Goal: Task Accomplishment & Management: Use online tool/utility

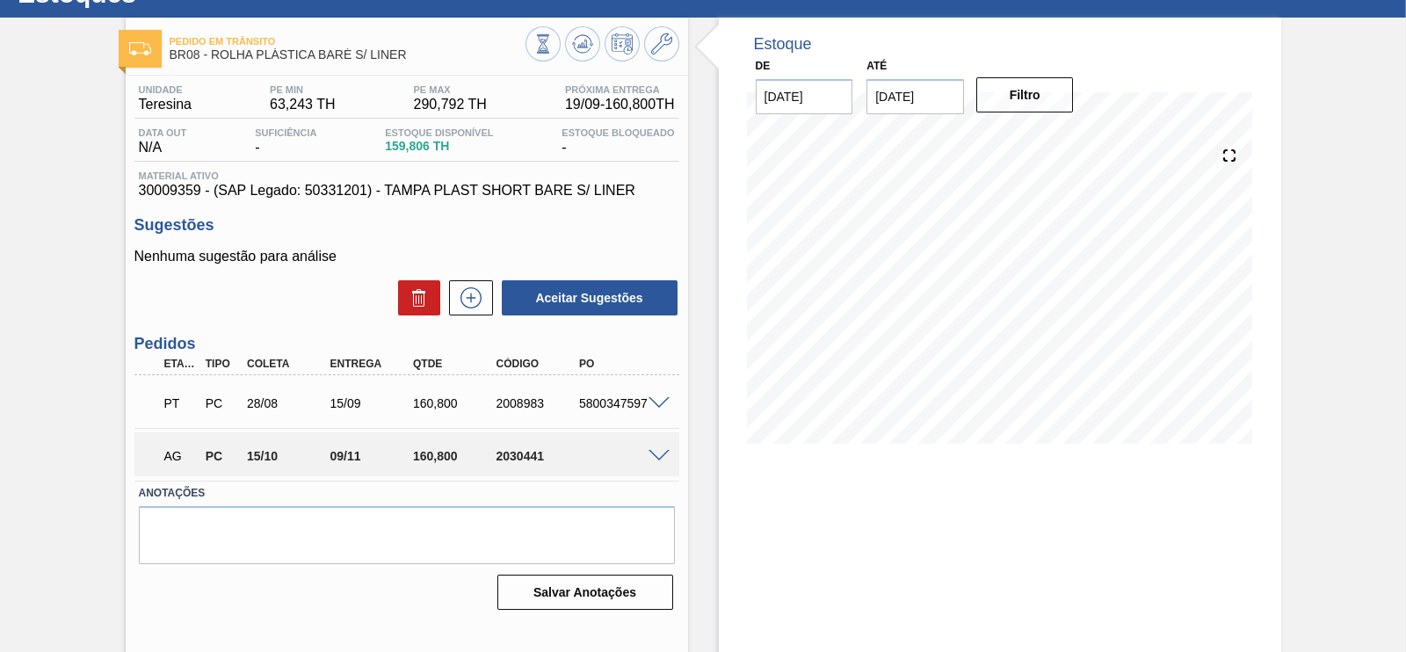
scroll to position [104, 0]
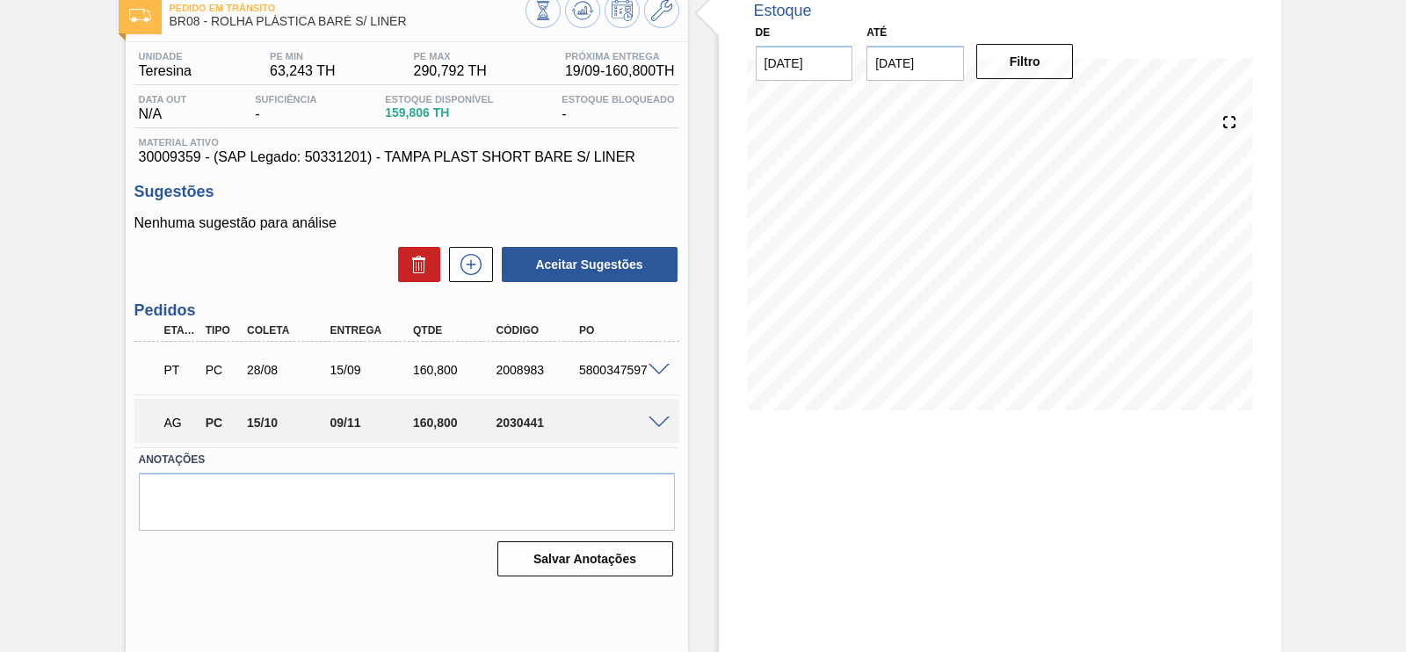
click at [659, 420] on span at bounding box center [659, 423] width 21 height 13
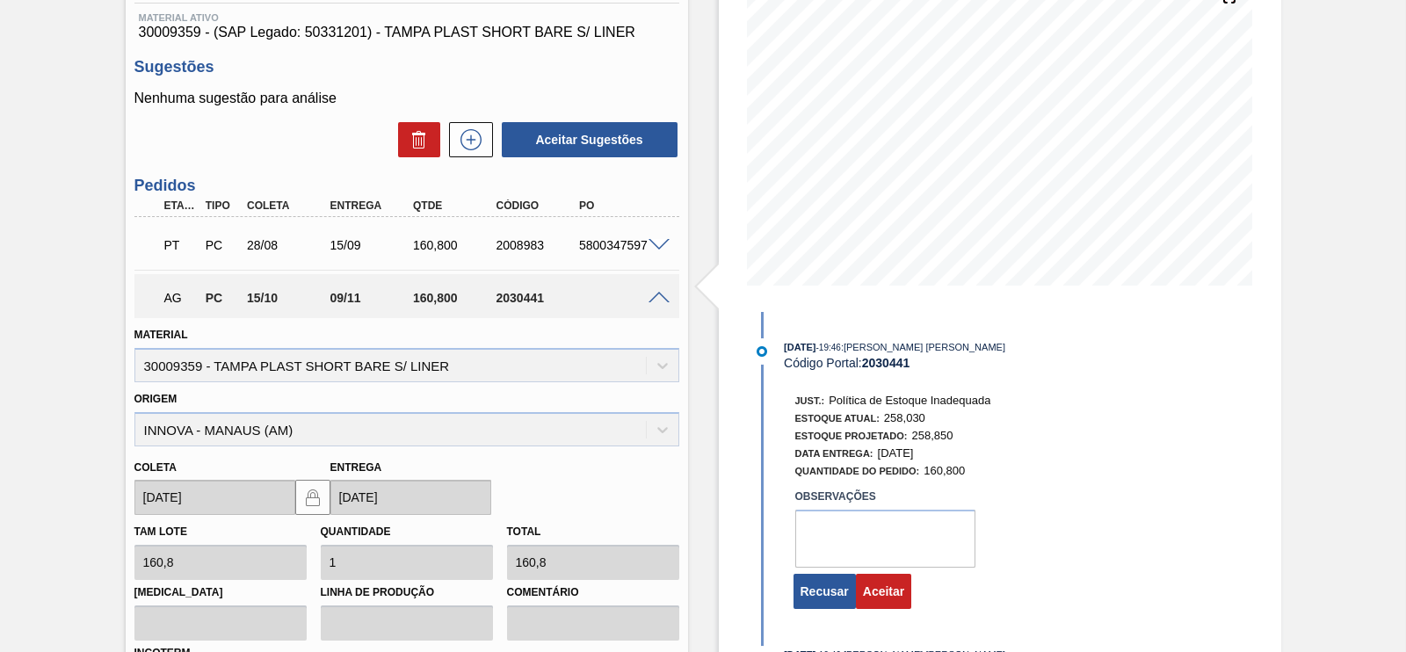
scroll to position [323, 0]
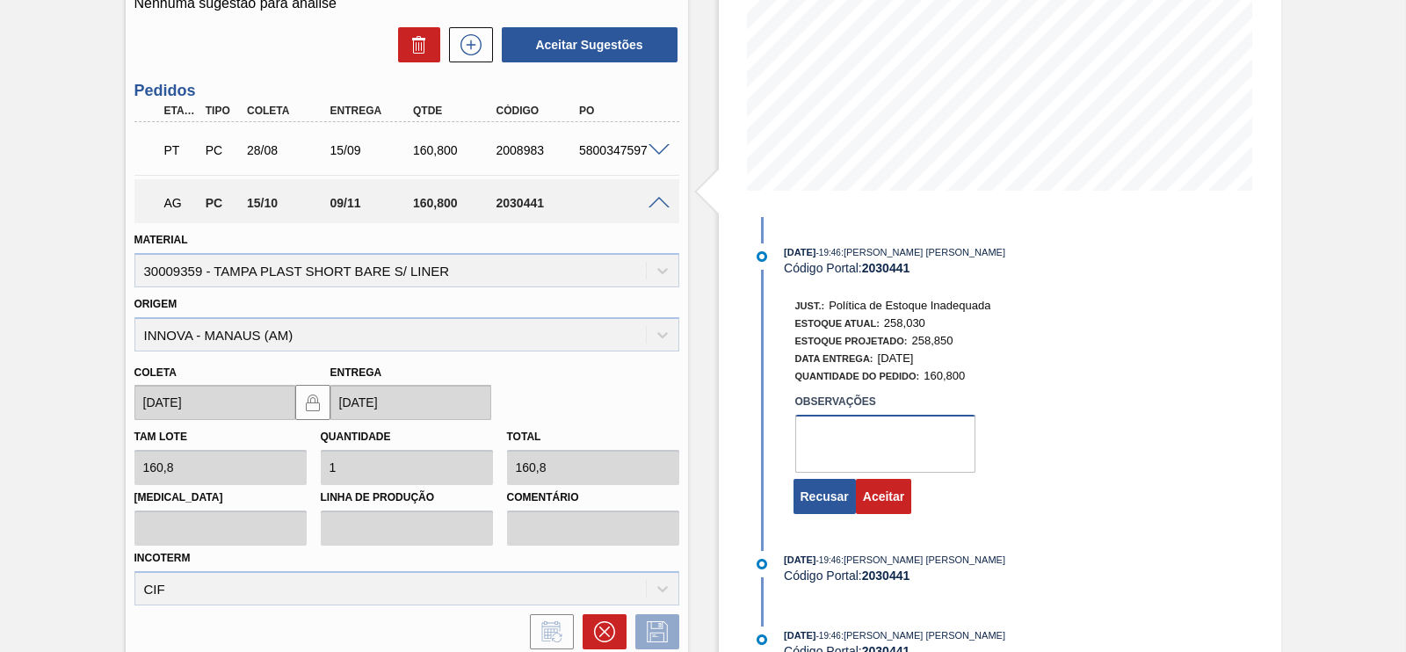
click at [880, 441] on textarea at bounding box center [886, 444] width 180 height 58
type textarea "ok"
click at [866, 494] on button "Aceitar" at bounding box center [883, 496] width 55 height 35
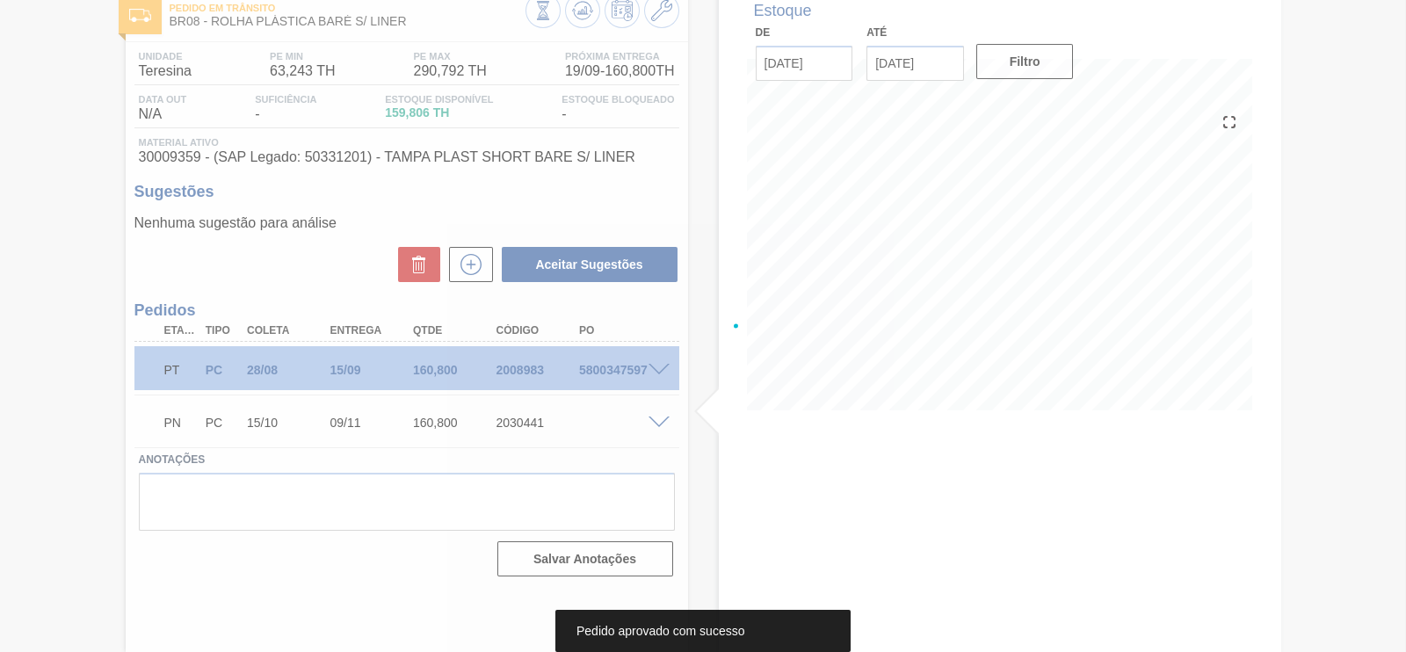
scroll to position [104, 0]
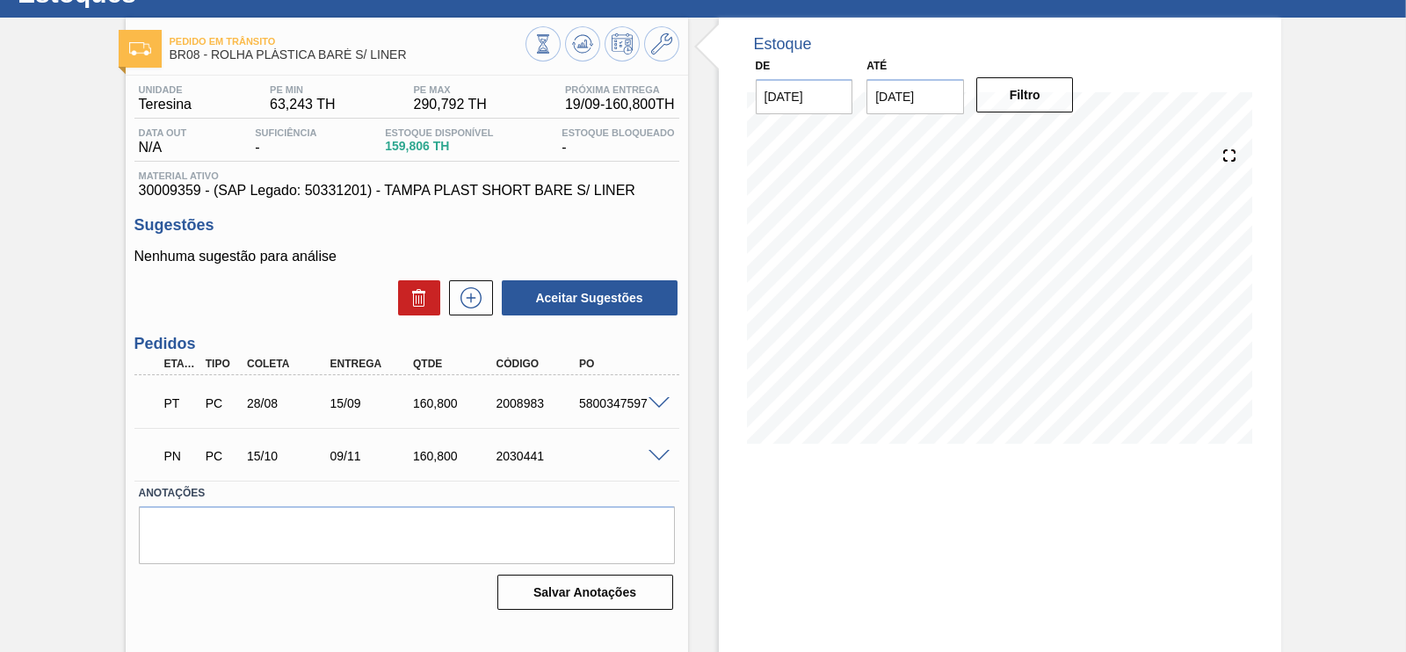
scroll to position [104, 0]
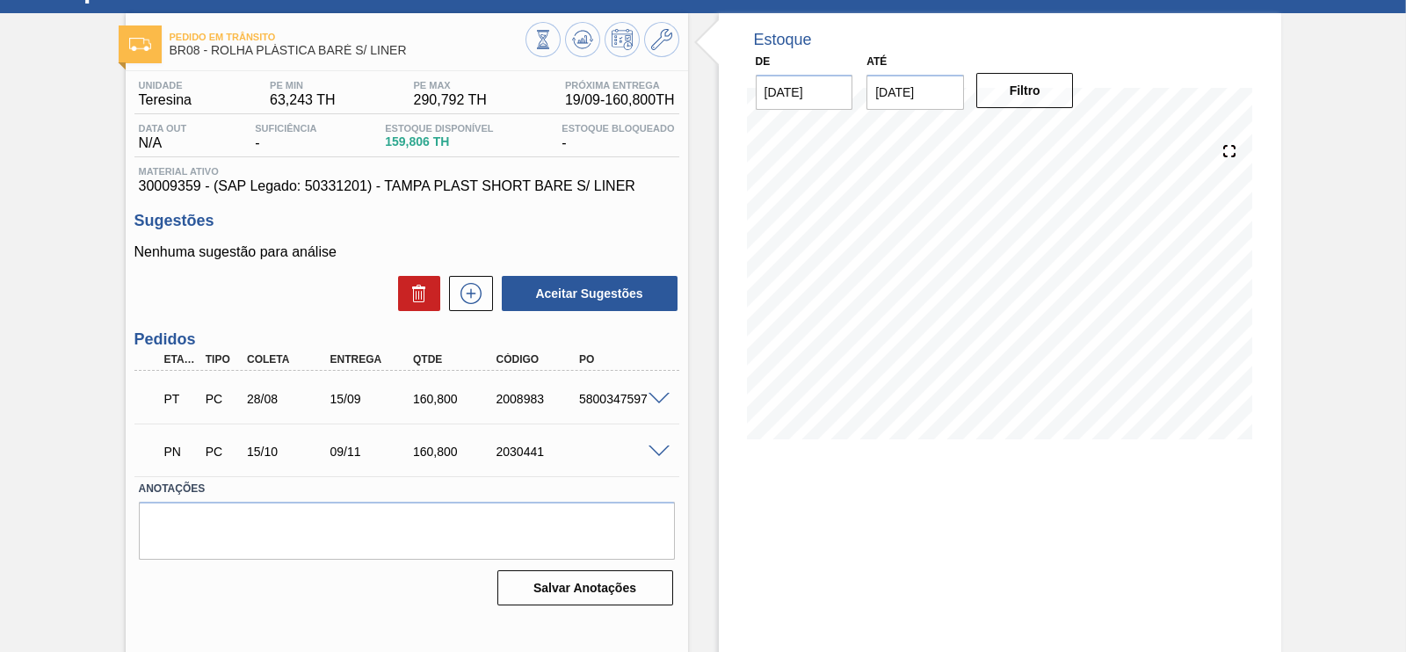
scroll to position [104, 0]
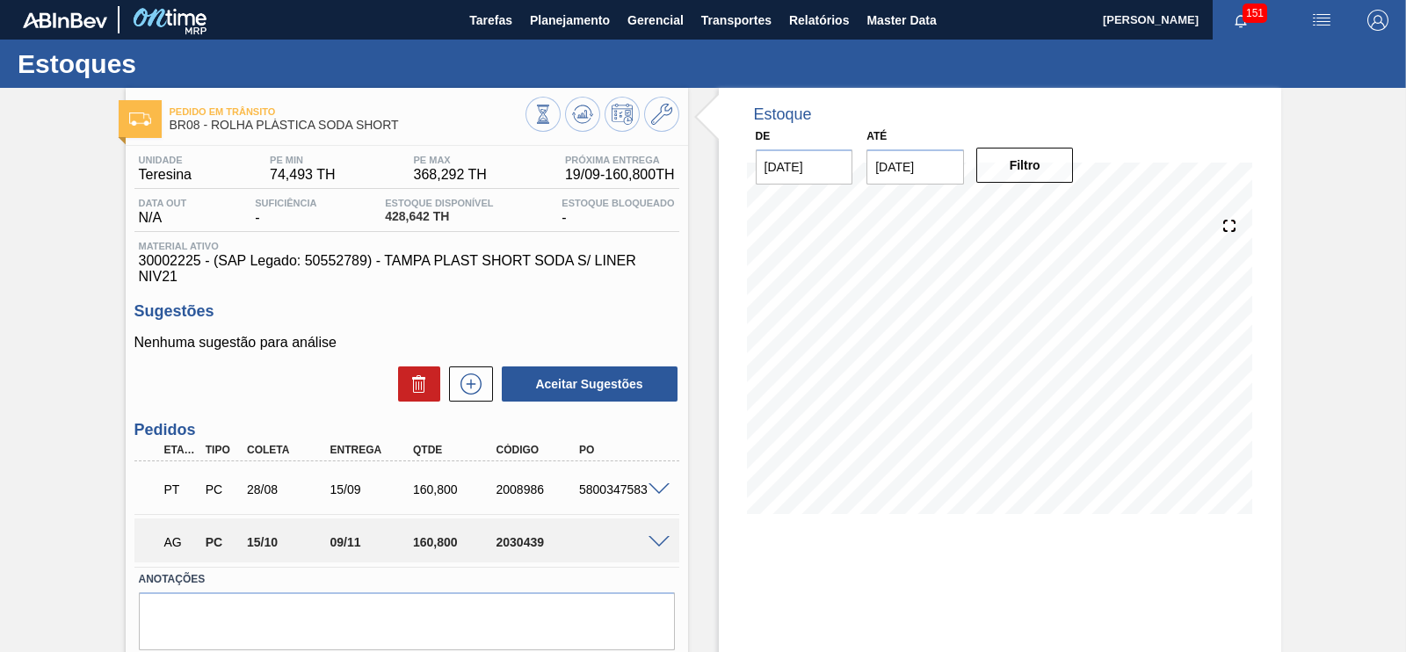
click at [658, 541] on span at bounding box center [659, 542] width 21 height 13
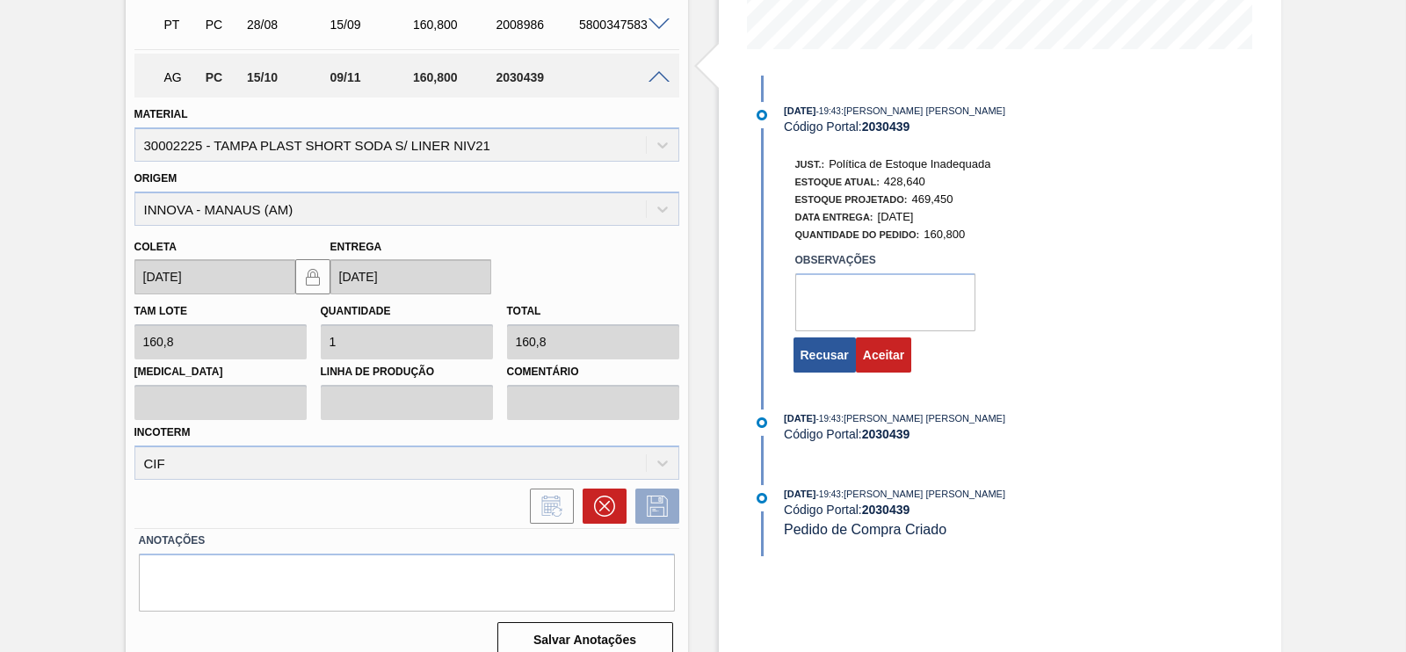
scroll to position [486, 0]
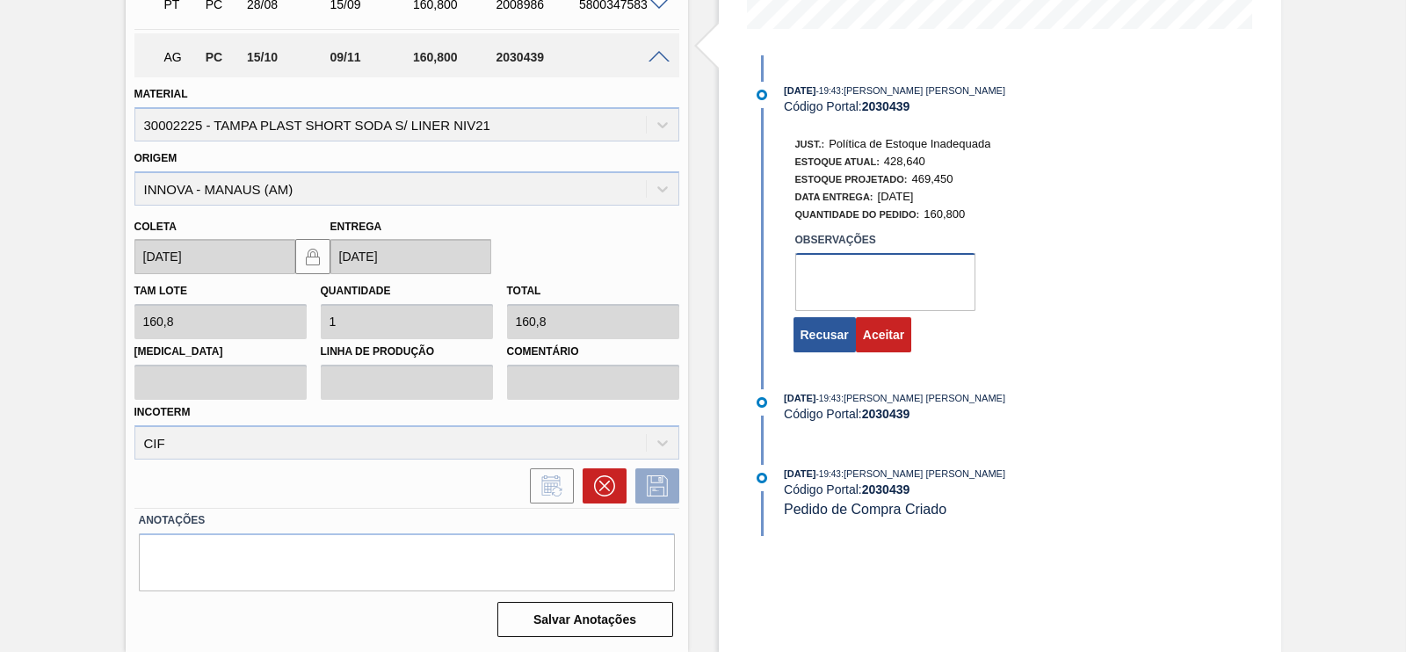
click at [855, 303] on textarea at bounding box center [886, 282] width 180 height 58
type textarea "OK"
click at [883, 335] on button "Aceitar" at bounding box center [883, 334] width 55 height 35
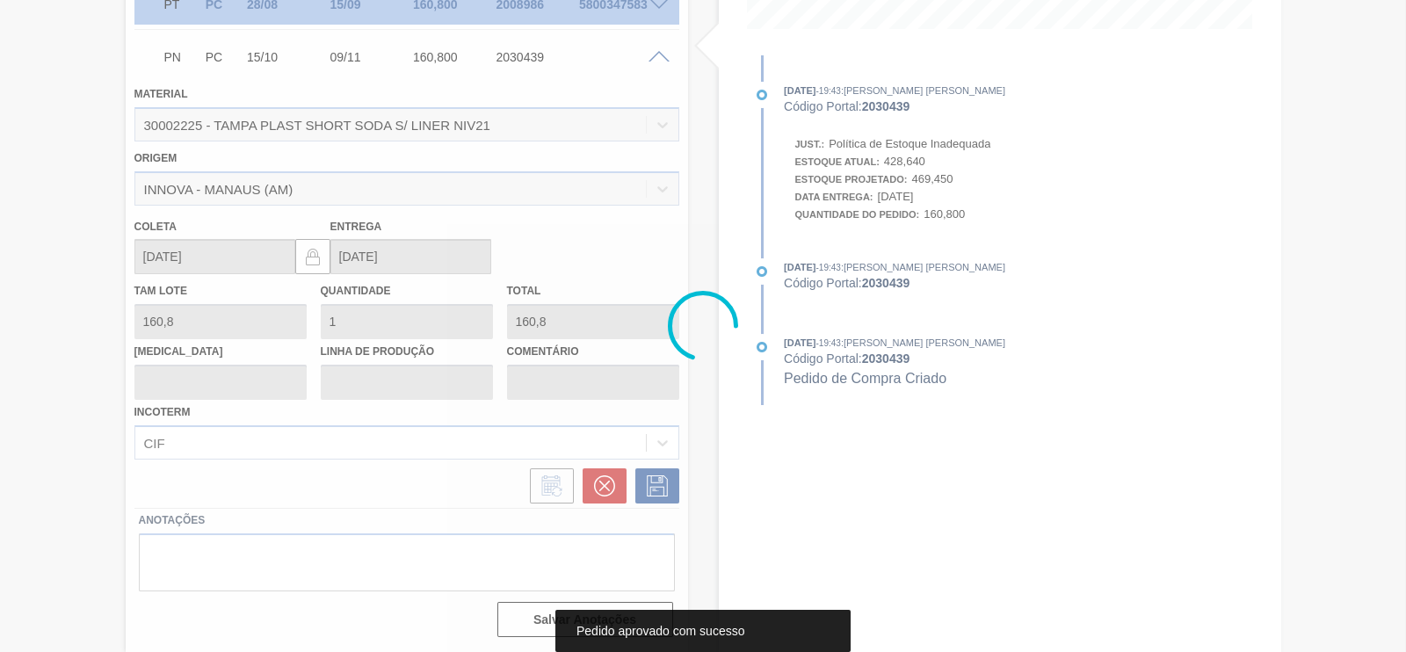
scroll to position [104, 0]
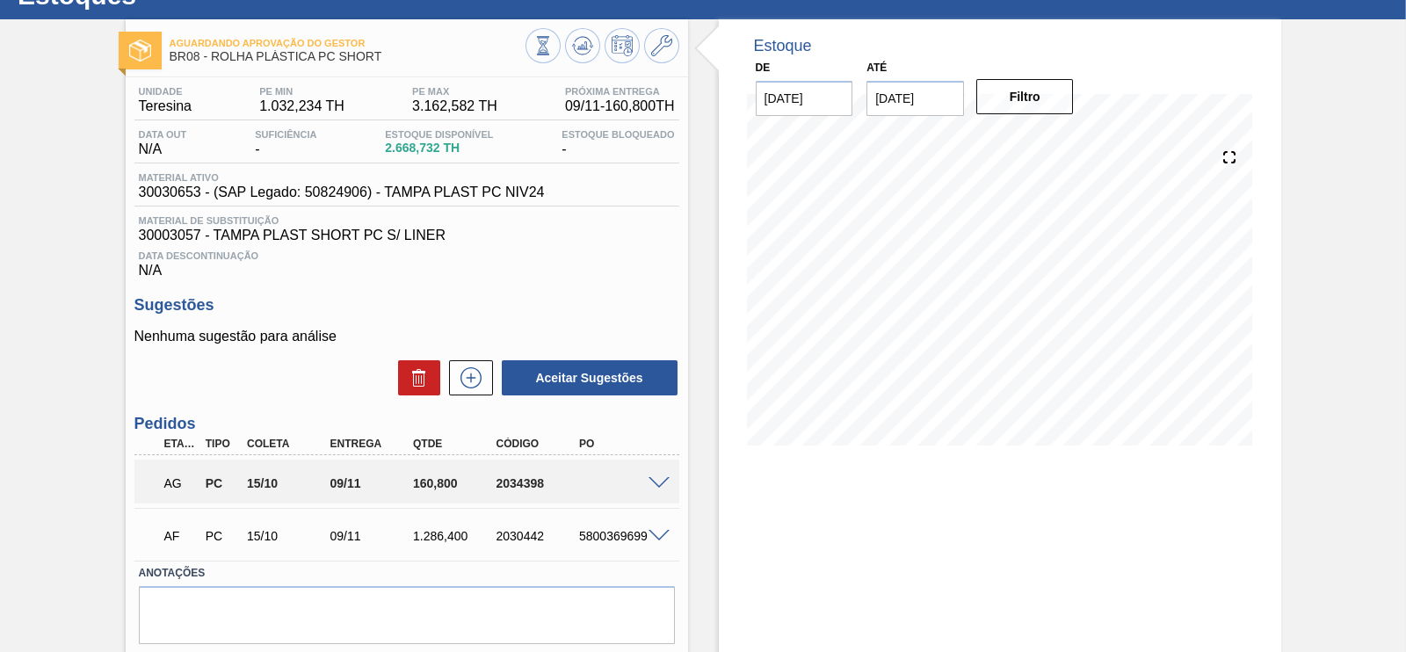
scroll to position [125, 0]
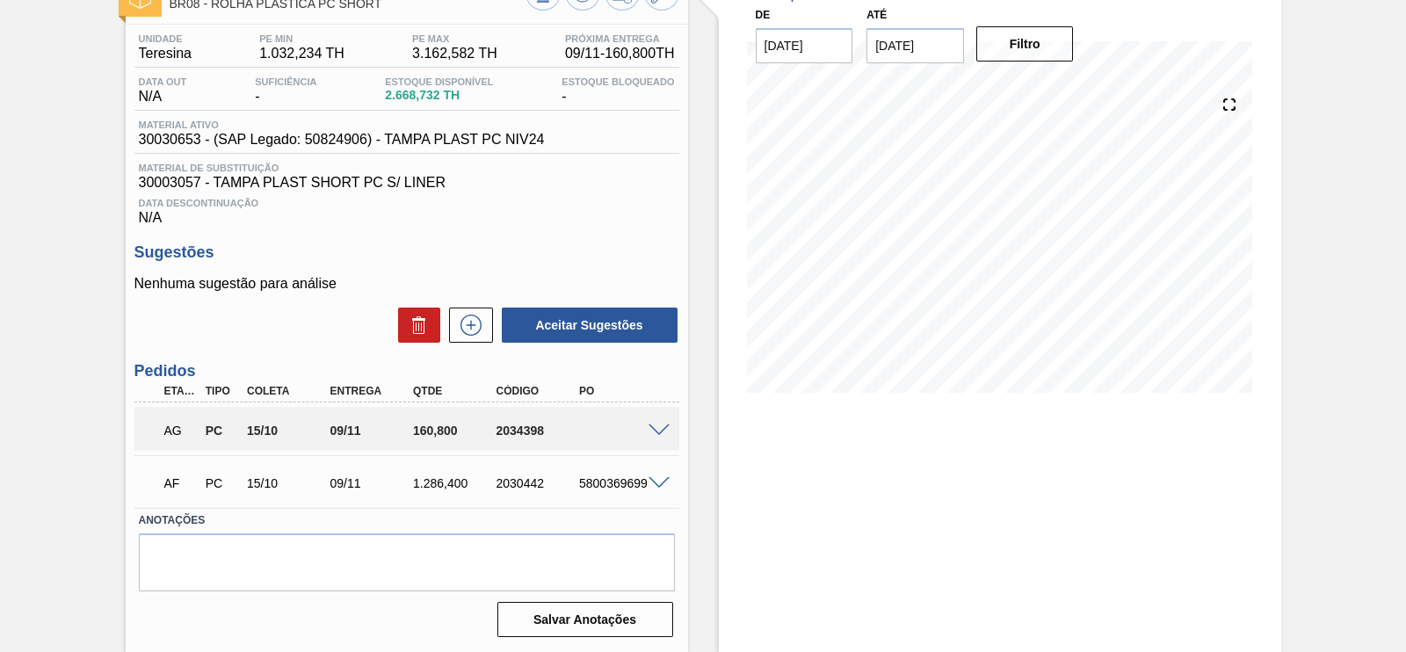
click at [652, 435] on div "AG PC 15/10 09/11 160,800 2034398" at bounding box center [406, 429] width 545 height 44
click at [651, 427] on span at bounding box center [659, 431] width 21 height 13
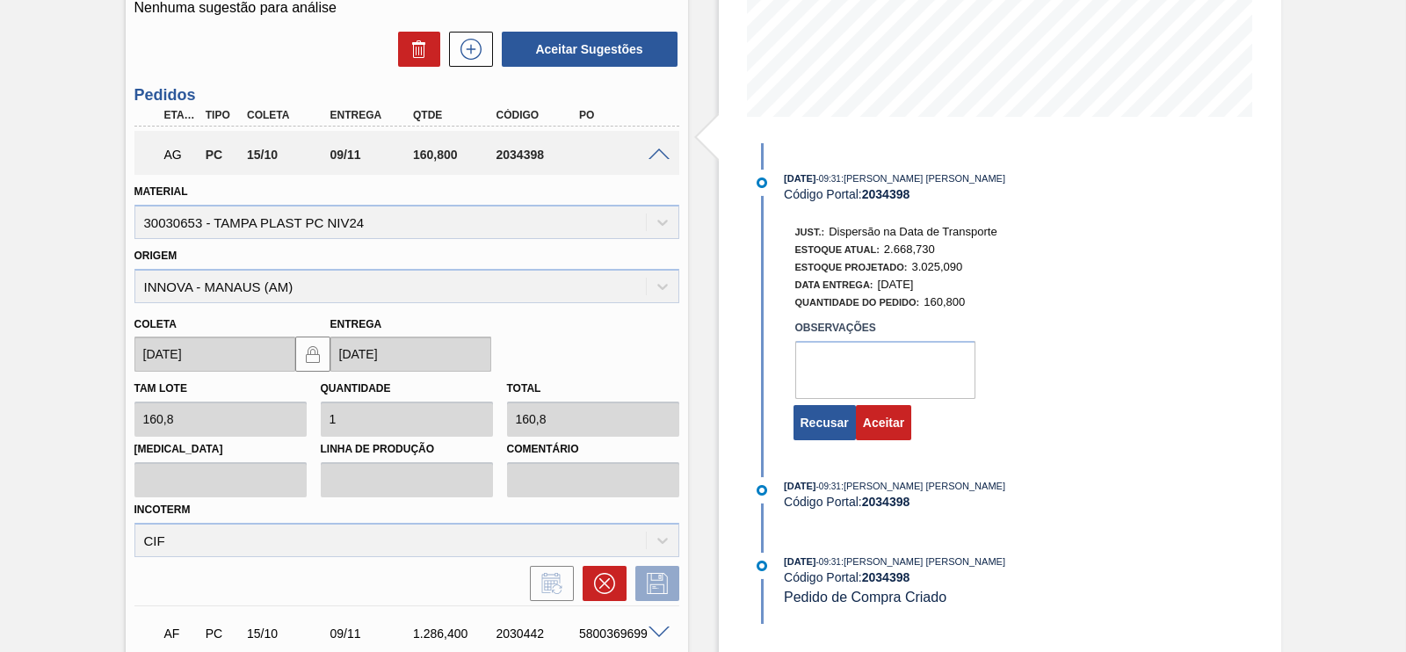
scroll to position [549, 0]
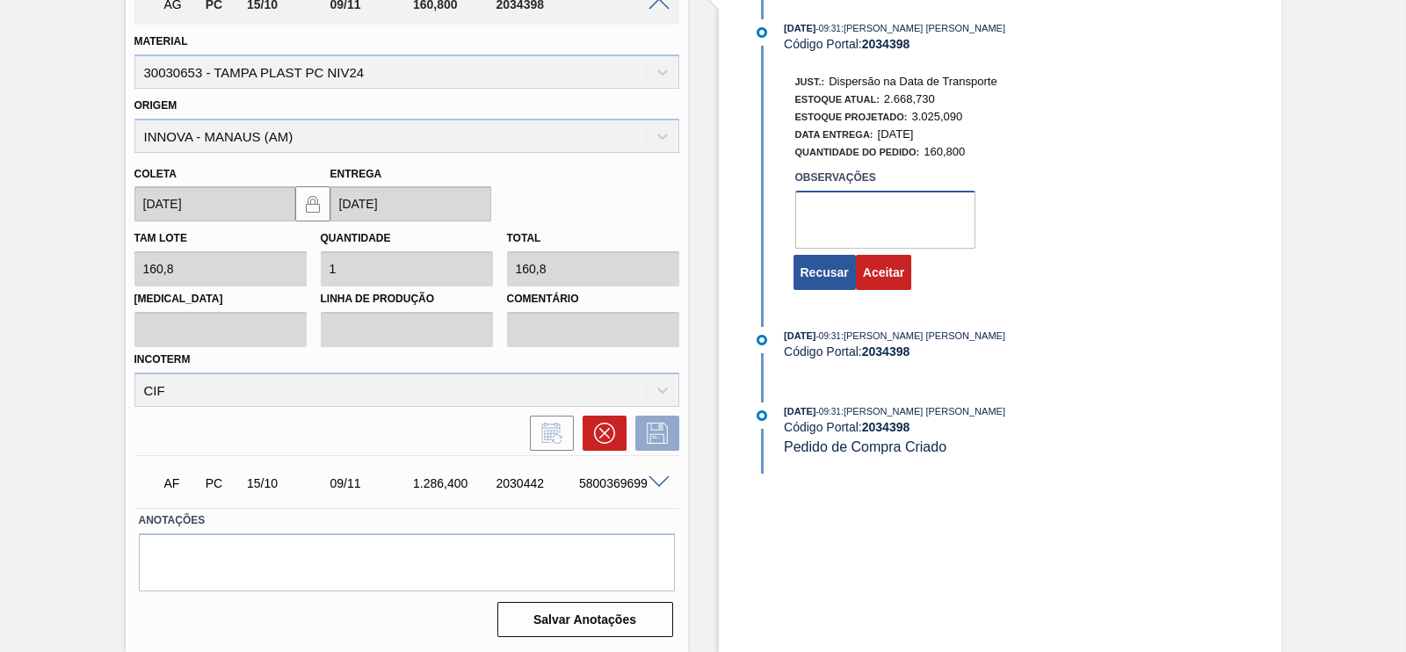
click at [833, 230] on textarea at bounding box center [886, 220] width 180 height 58
type textarea "OK"
click at [887, 272] on button "Aceitar" at bounding box center [883, 272] width 55 height 35
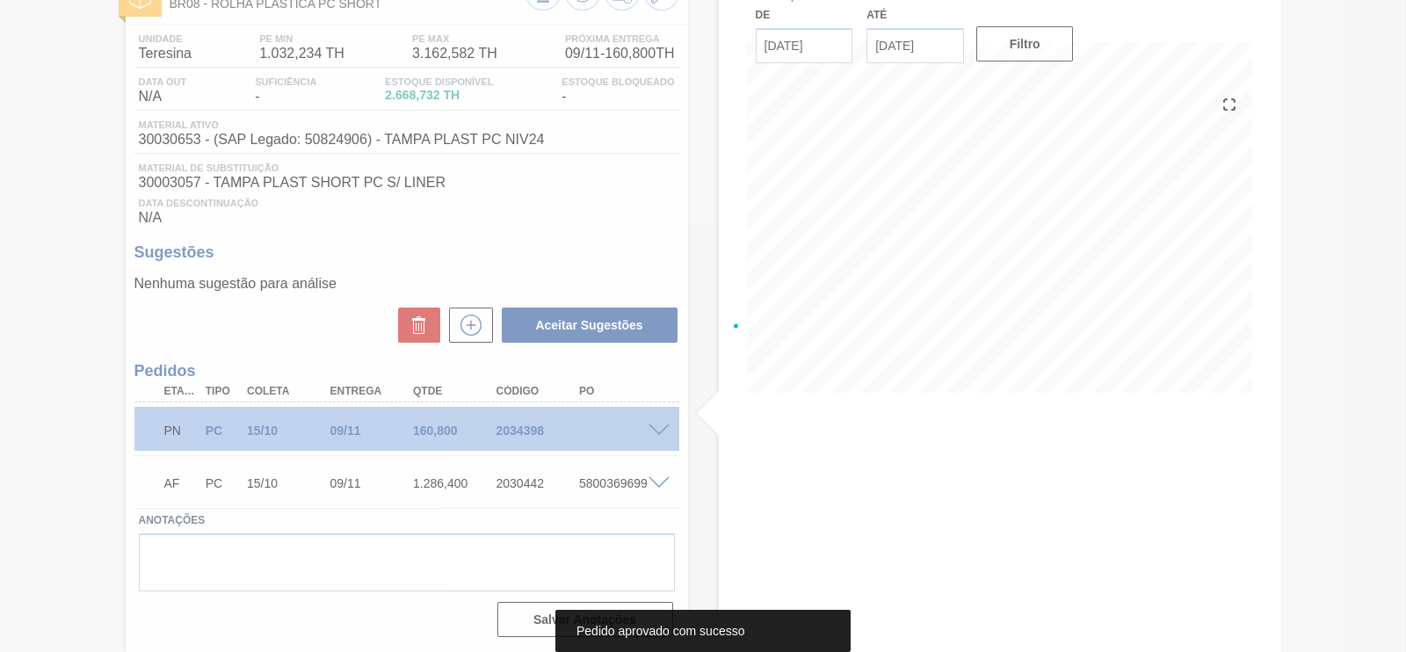
scroll to position [125, 0]
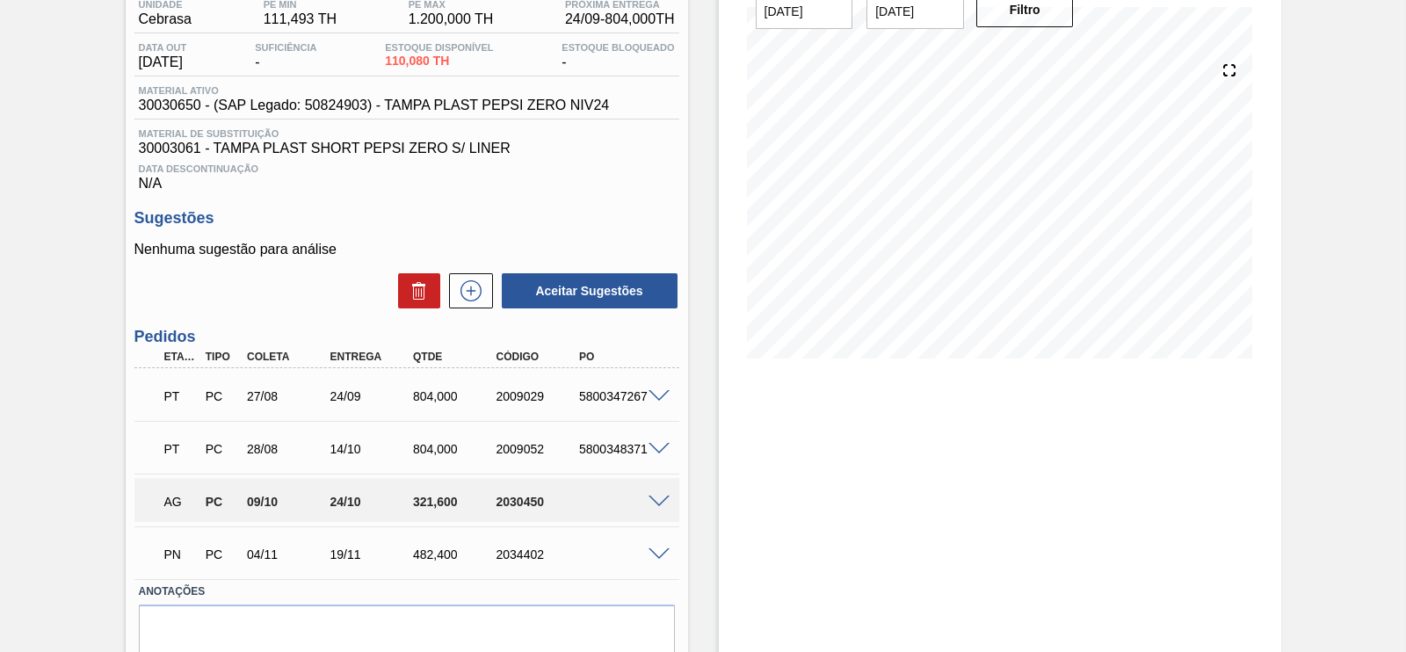
scroll to position [219, 0]
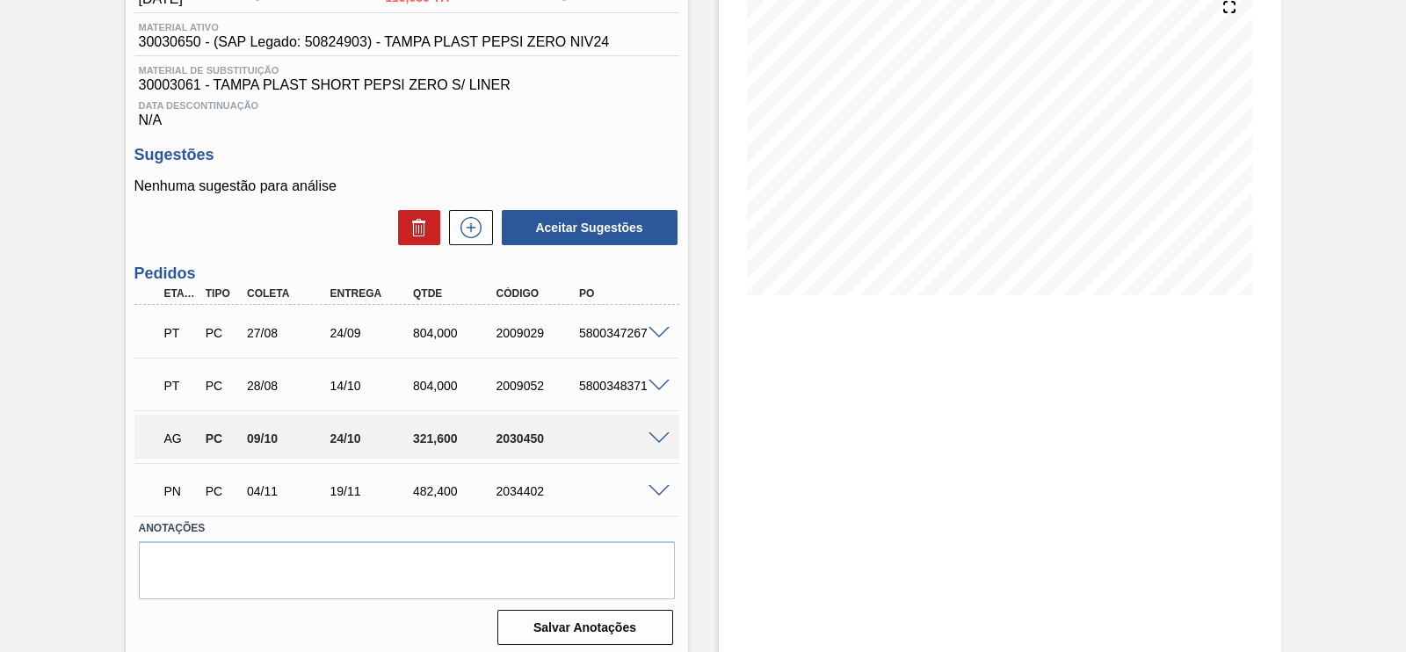
click at [664, 437] on span at bounding box center [659, 438] width 21 height 13
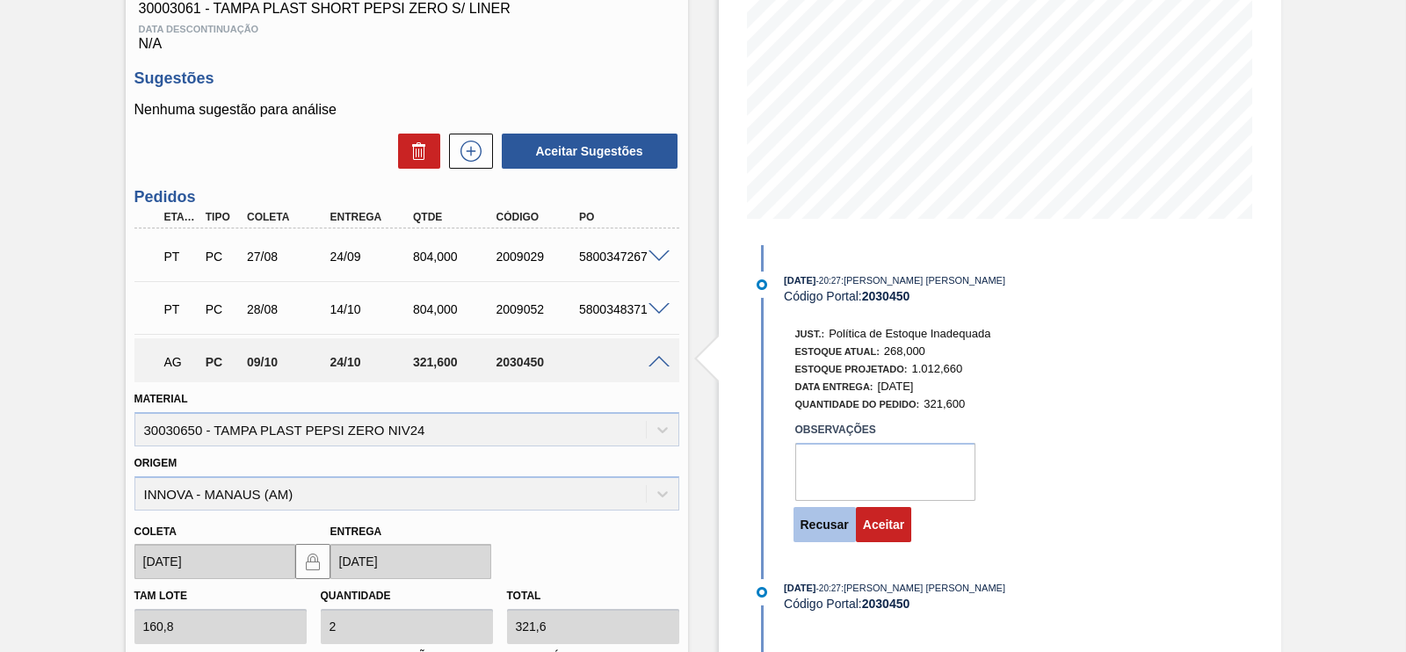
scroll to position [330, 0]
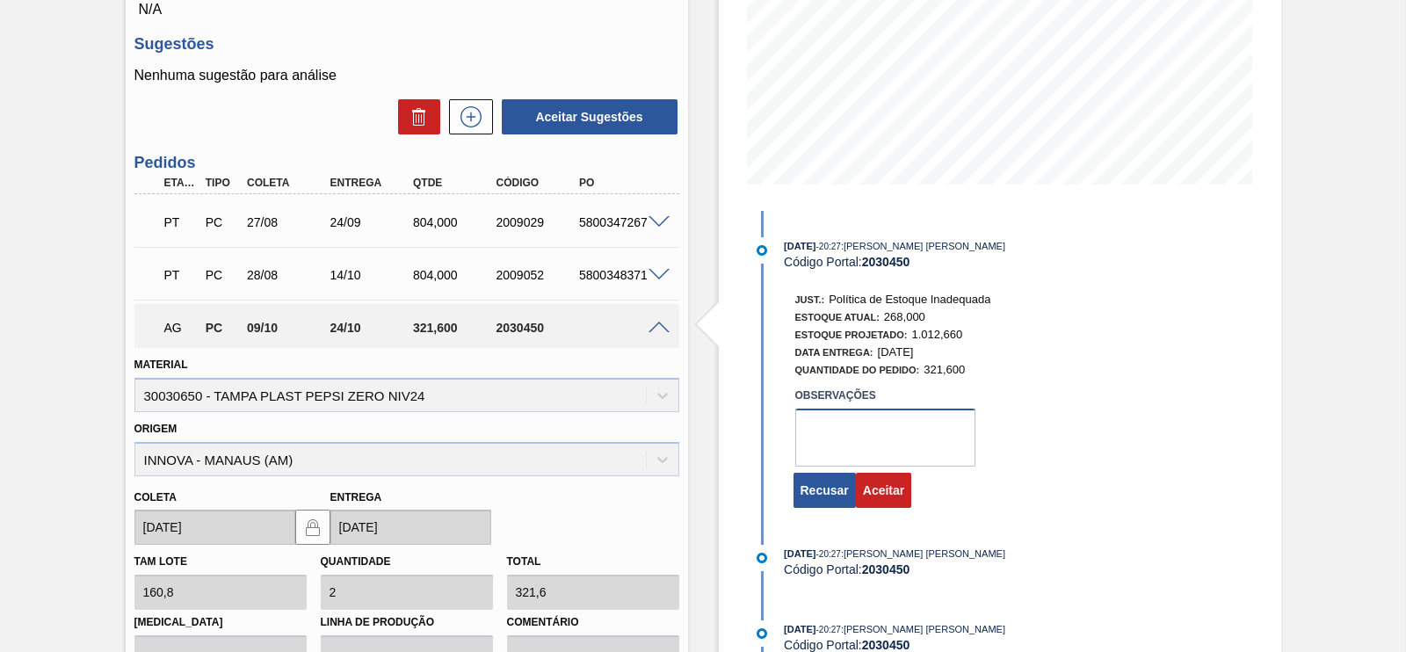
click at [828, 439] on textarea at bounding box center [886, 438] width 180 height 58
type textarea "r"
type textarea "ok"
click at [890, 489] on button "Aceitar" at bounding box center [883, 490] width 55 height 35
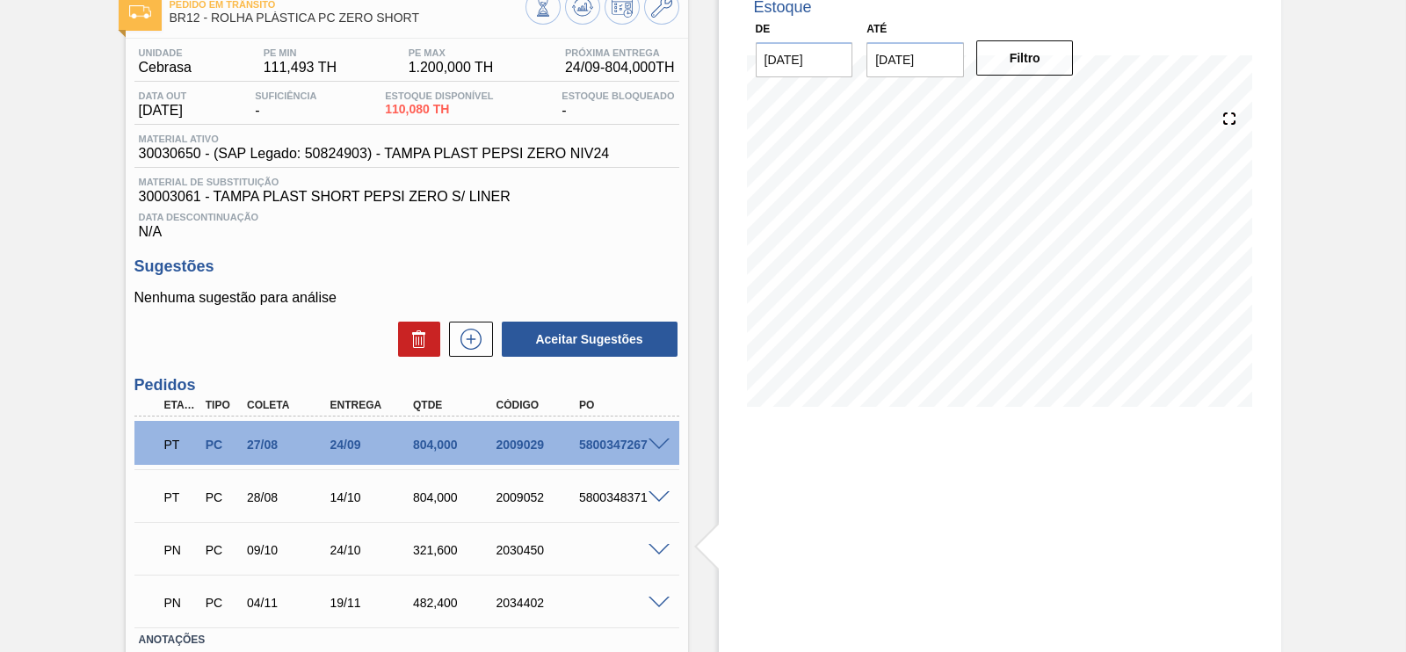
scroll to position [0, 0]
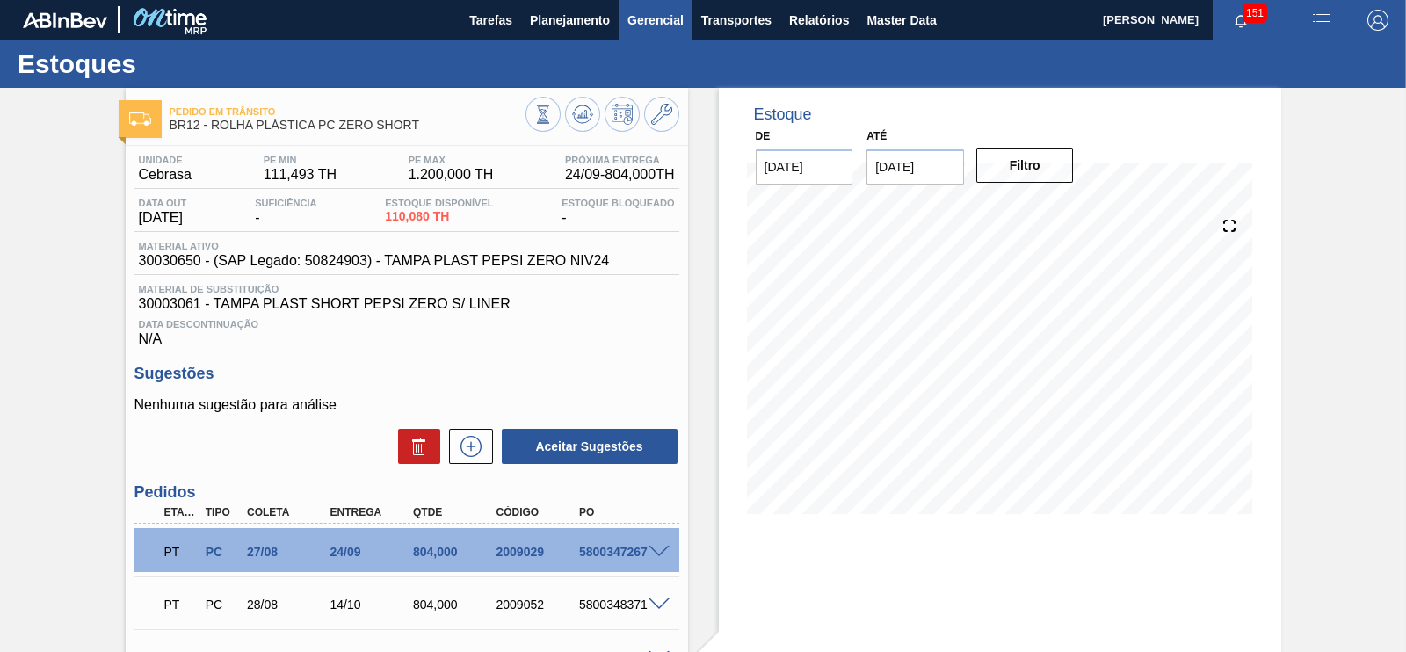
click at [645, 23] on span "Gerencial" at bounding box center [656, 20] width 56 height 21
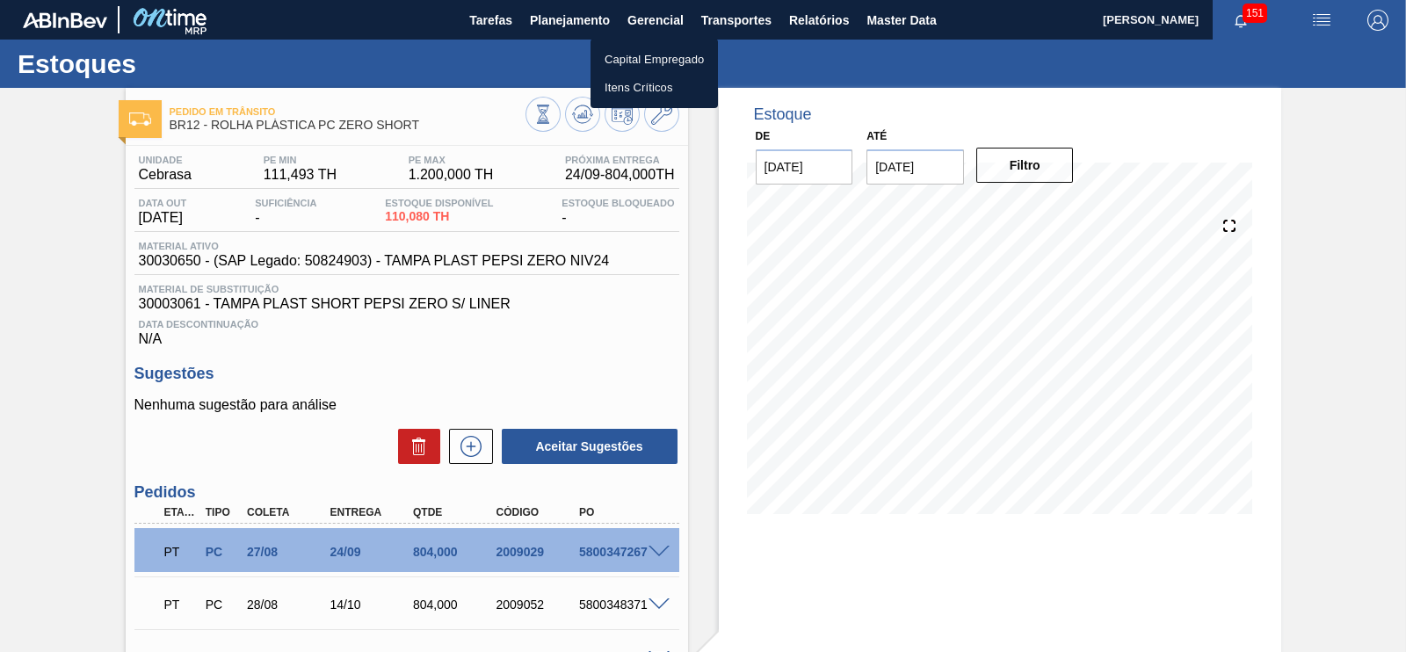
click at [699, 352] on div at bounding box center [703, 326] width 1406 height 652
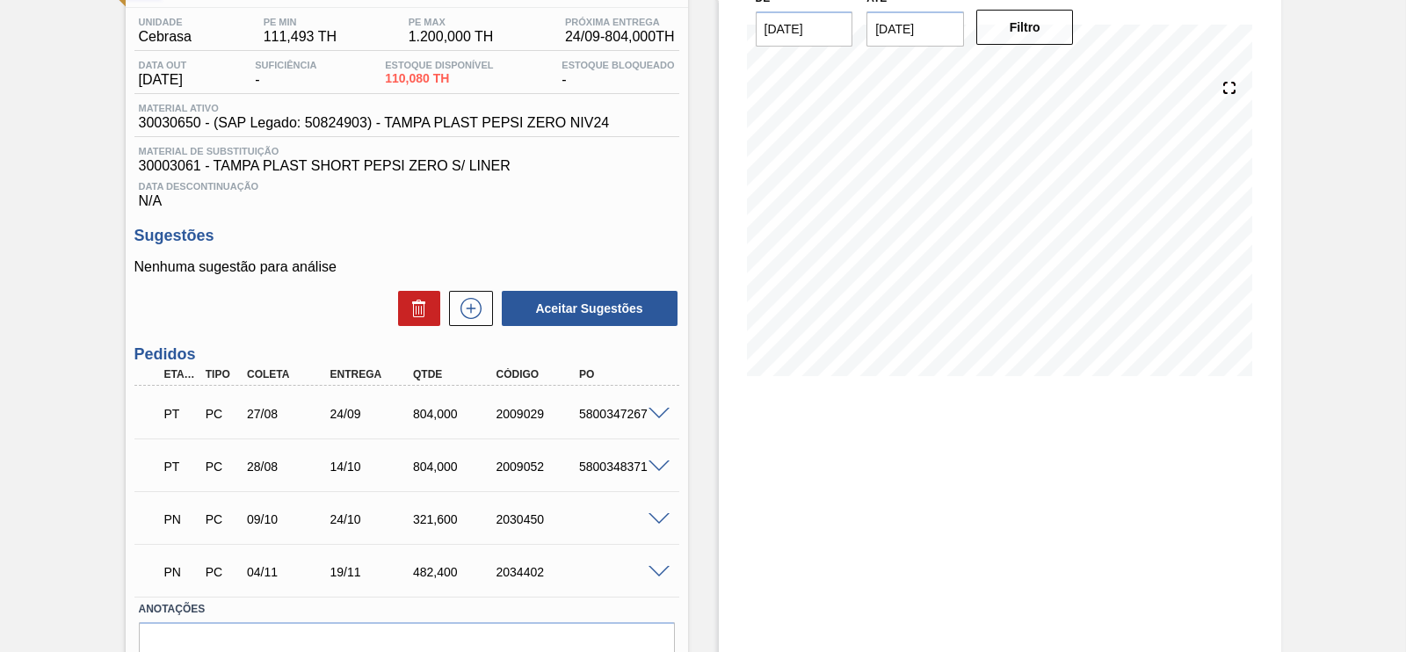
scroll to position [11, 0]
